Goal: Information Seeking & Learning: Learn about a topic

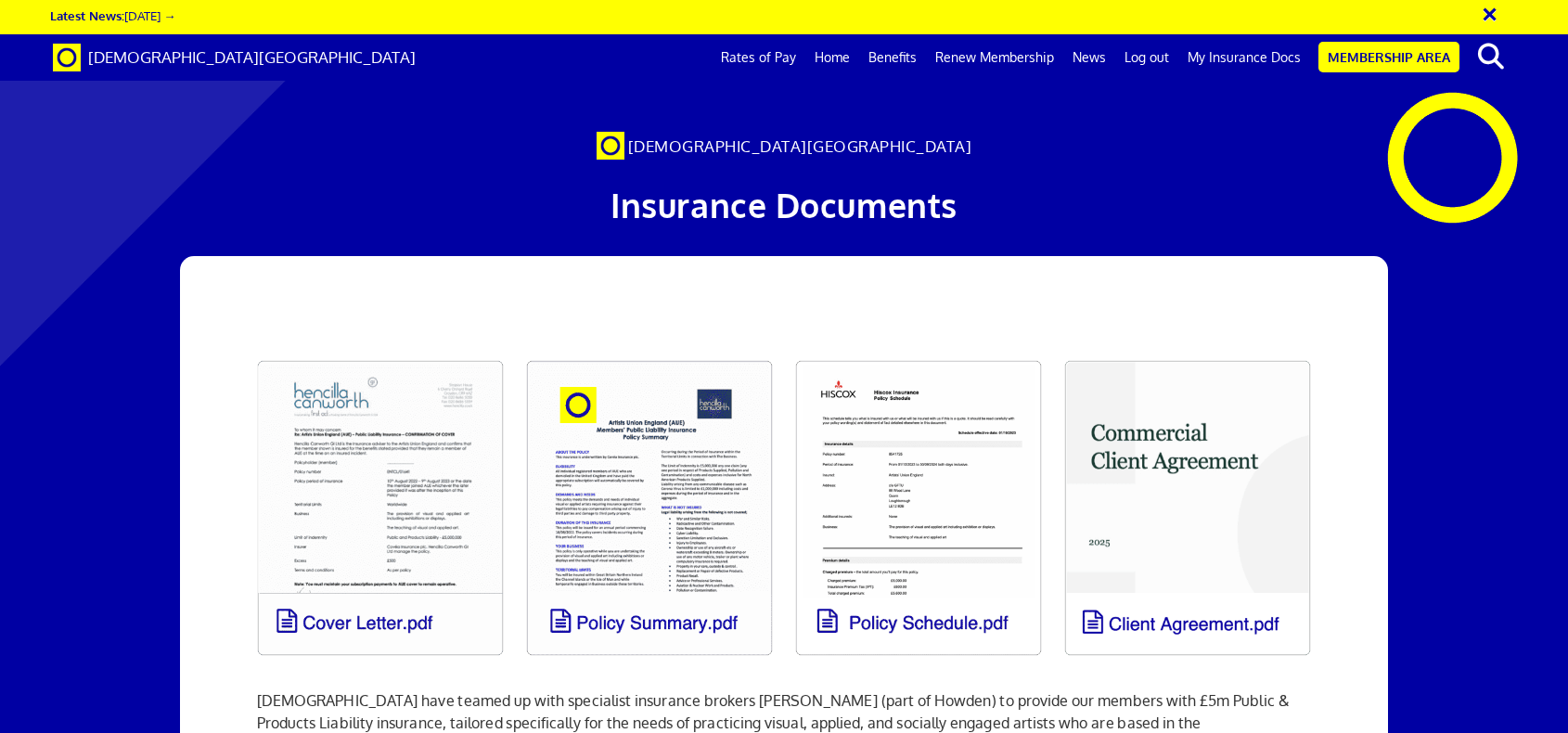
scroll to position [0, 20]
click at [231, 65] on span "[DEMOGRAPHIC_DATA][GEOGRAPHIC_DATA]" at bounding box center [251, 57] width 328 height 20
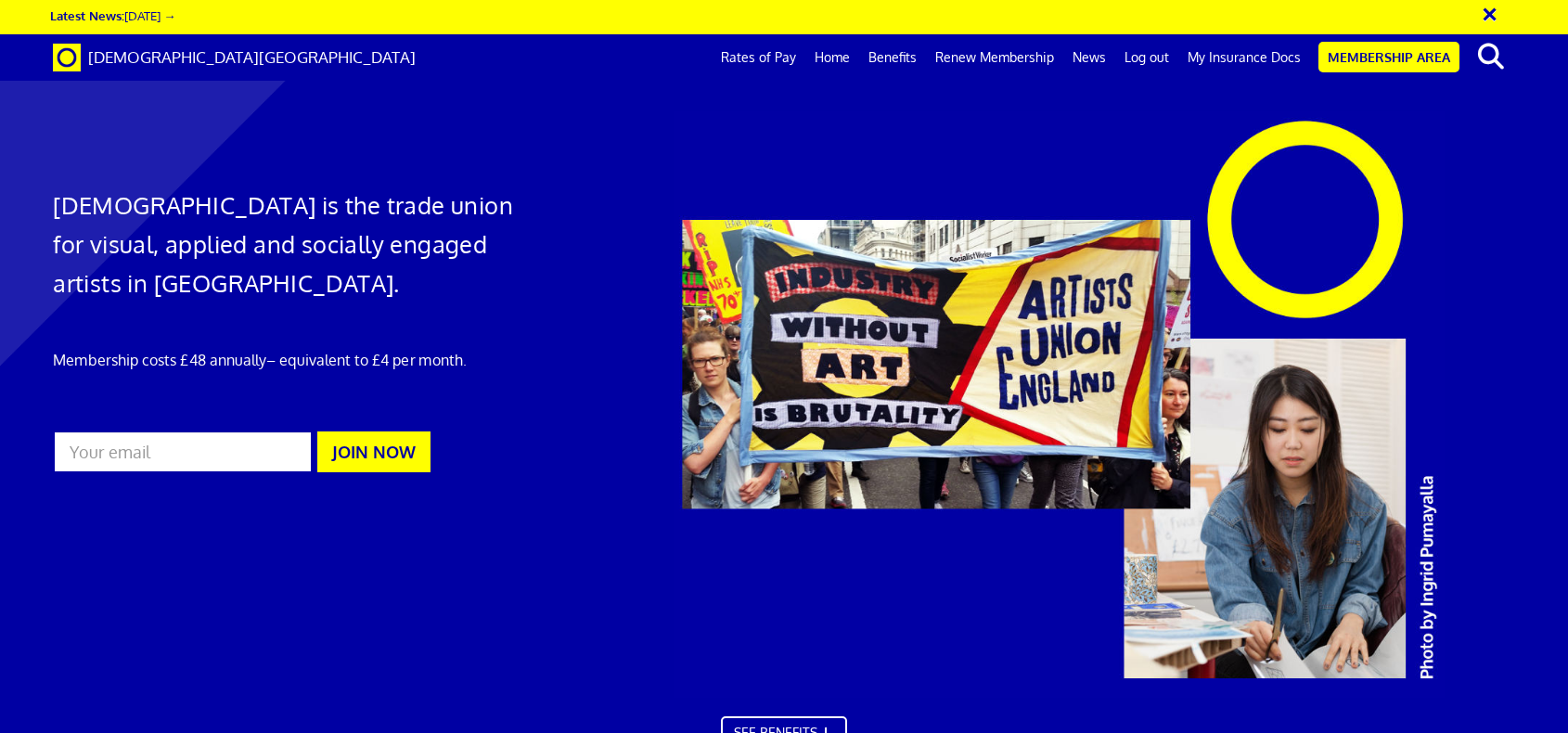
scroll to position [2046, 0]
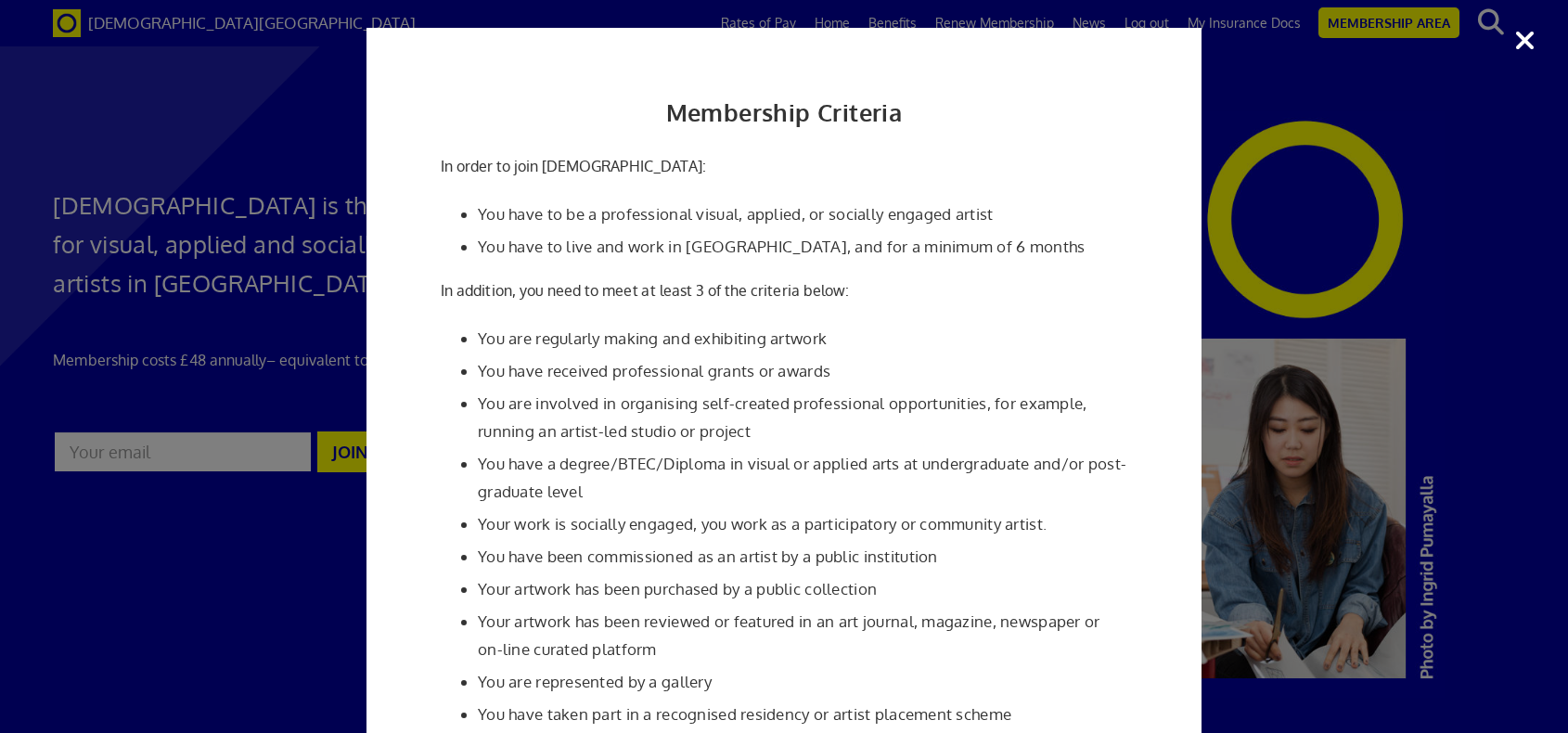
click at [1525, 48] on div "Membership Criteria In order to join Artists' Union England: You have to be a p…" at bounding box center [784, 366] width 1568 height 733
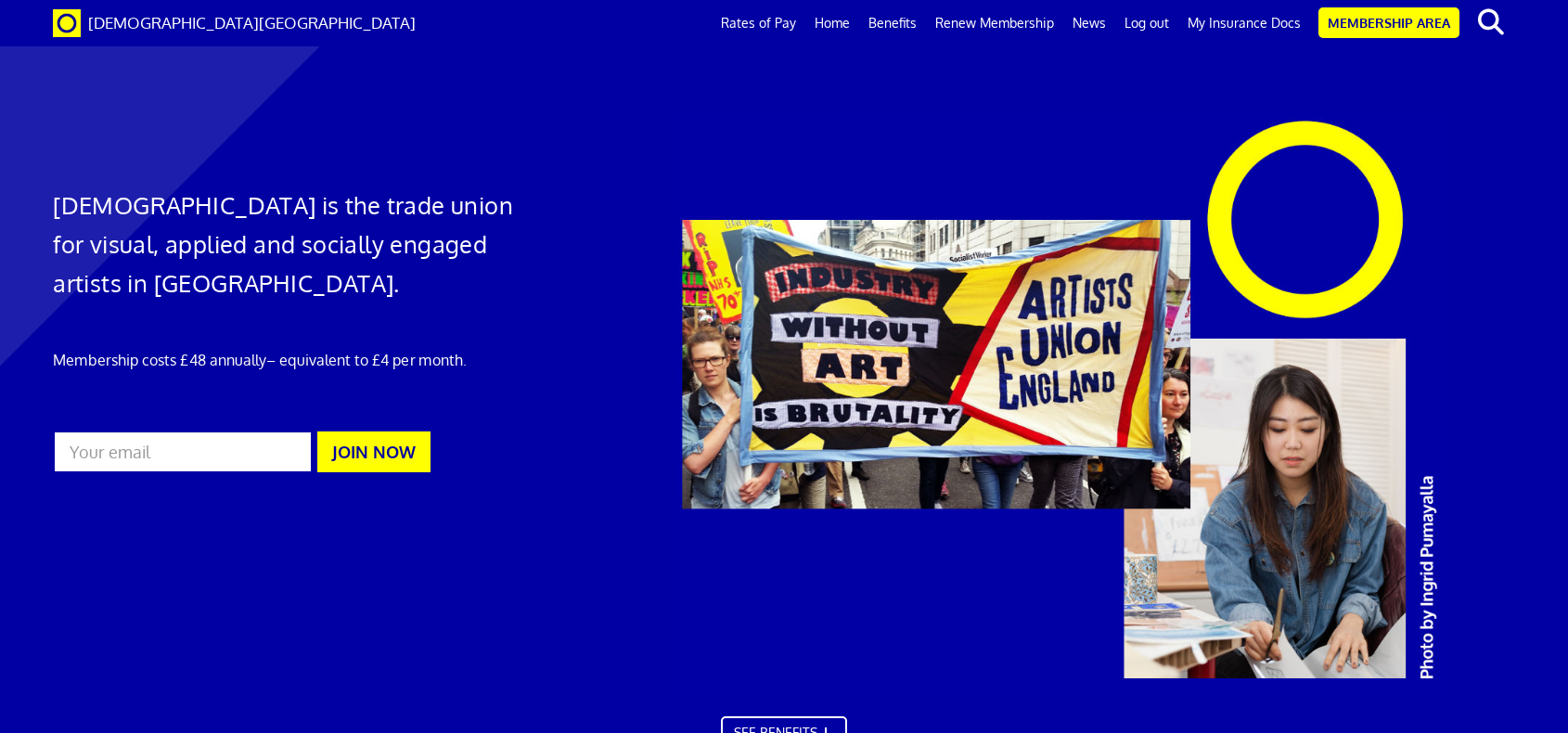
scroll to position [5548, 0]
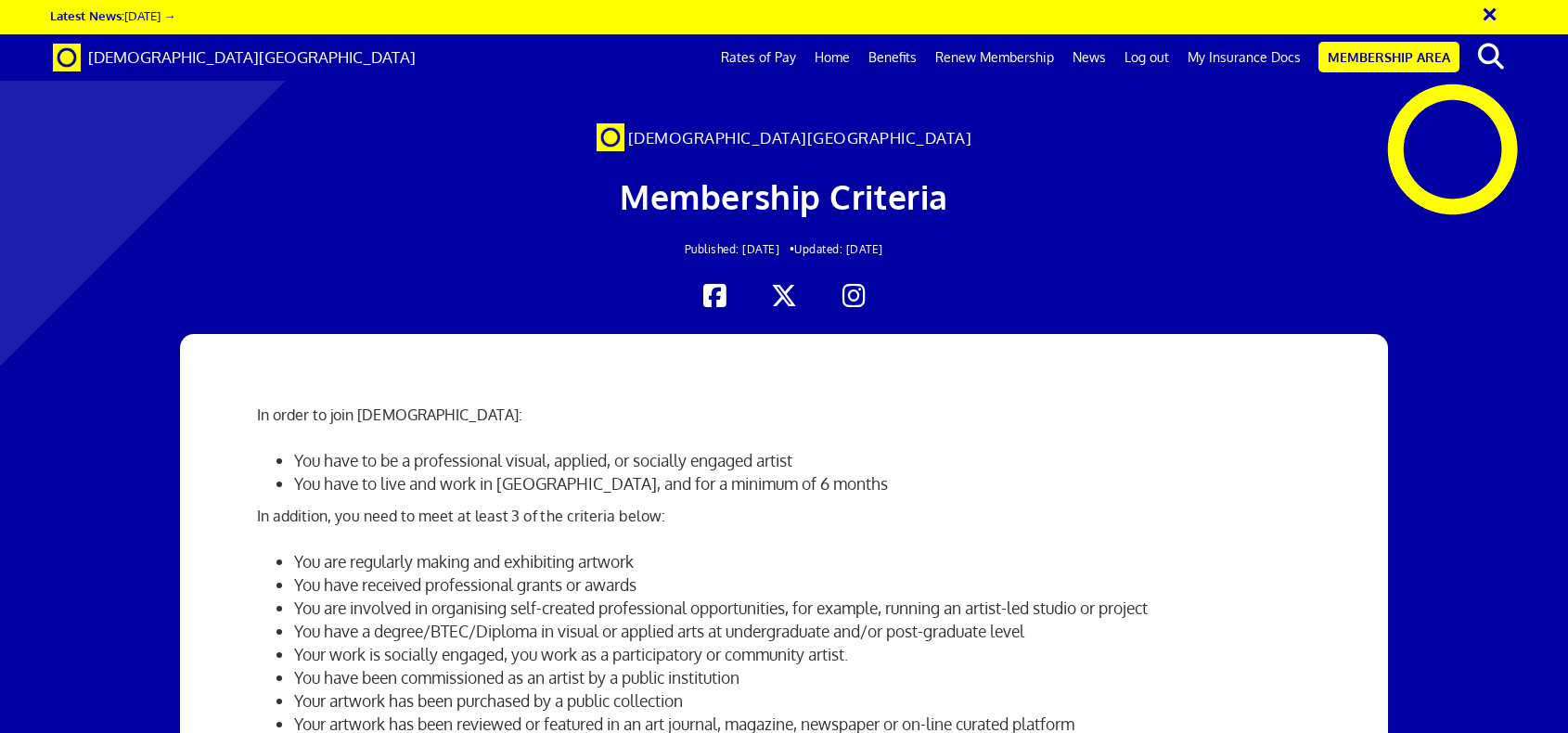
scroll to position [0, 20]
